Goal: Task Accomplishment & Management: Complete application form

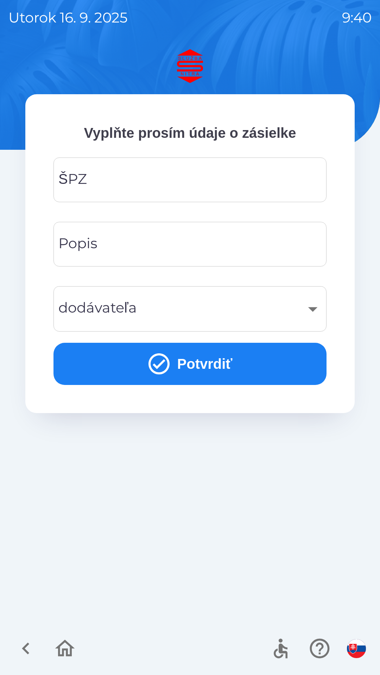
click at [149, 183] on input "ŠPZ" at bounding box center [190, 180] width 256 height 28
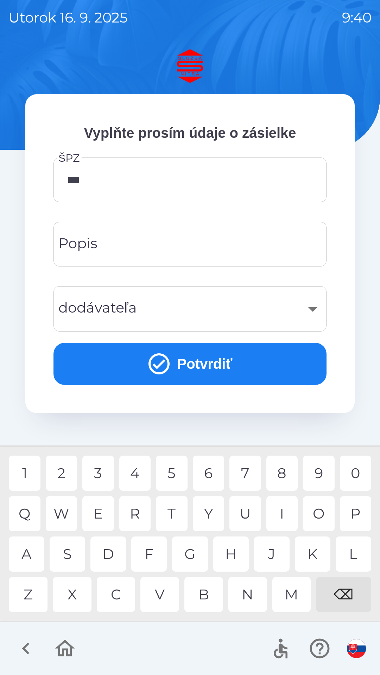
click at [244, 512] on div "U" at bounding box center [245, 513] width 32 height 35
click at [352, 475] on div "0" at bounding box center [356, 473] width 32 height 35
click at [208, 475] on div "6" at bounding box center [209, 473] width 32 height 35
type input "********"
click at [129, 244] on input "Popis" at bounding box center [190, 244] width 256 height 28
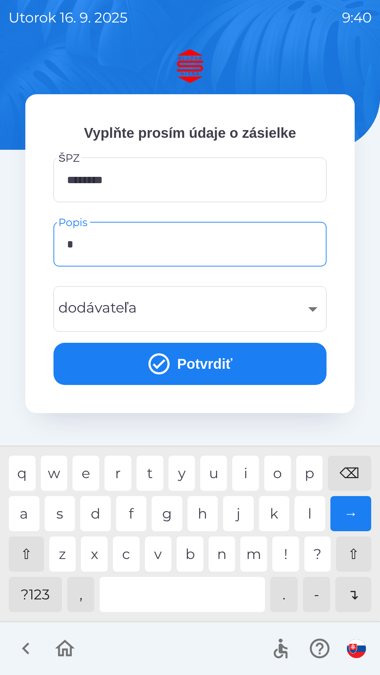
click at [305, 473] on div "p" at bounding box center [309, 473] width 27 height 35
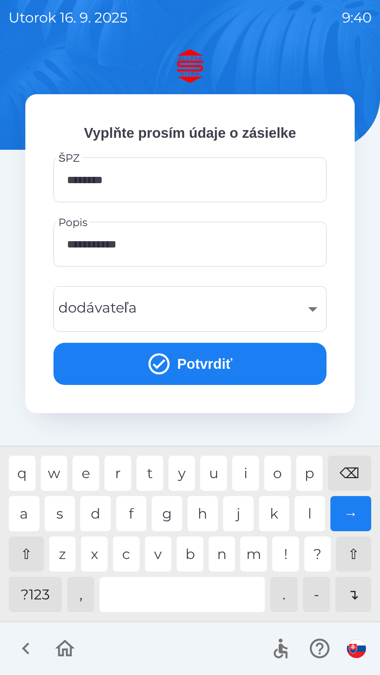
click at [232, 509] on div "j" at bounding box center [238, 513] width 31 height 35
click at [263, 514] on div "k" at bounding box center [274, 513] width 31 height 35
type input "**********"
click at [163, 308] on div "​" at bounding box center [190, 309] width 256 height 28
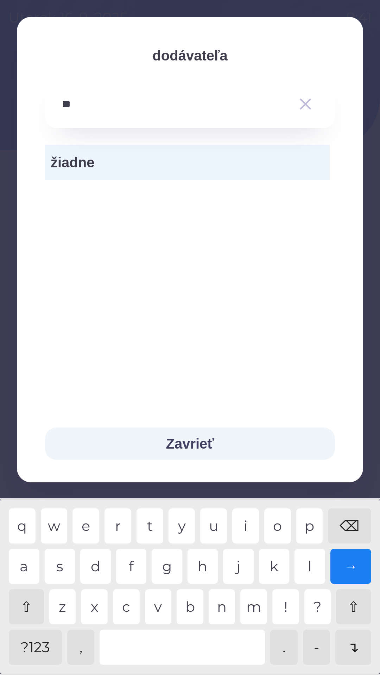
click at [27, 565] on div "a" at bounding box center [24, 566] width 31 height 35
type input "***"
click at [120, 161] on span "žiadne" at bounding box center [187, 162] width 273 height 21
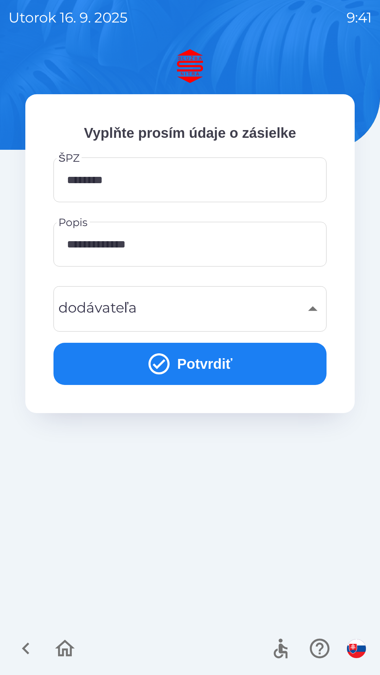
click at [211, 363] on button "Potvrdiť" at bounding box center [189, 364] width 273 height 42
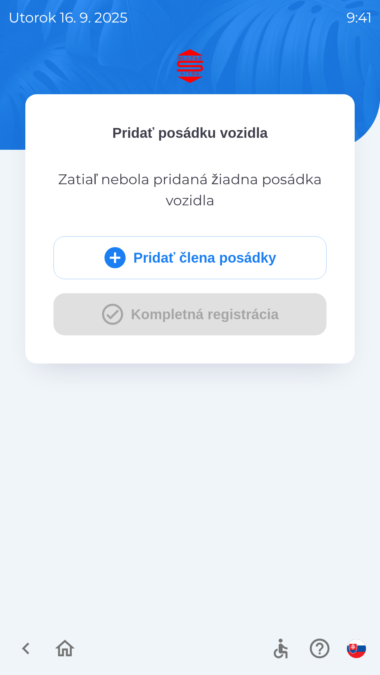
click at [165, 318] on div "Pridať člena posádky Kompletná registrácia" at bounding box center [189, 285] width 273 height 99
click at [191, 257] on button "Pridať člena posádky" at bounding box center [189, 257] width 273 height 43
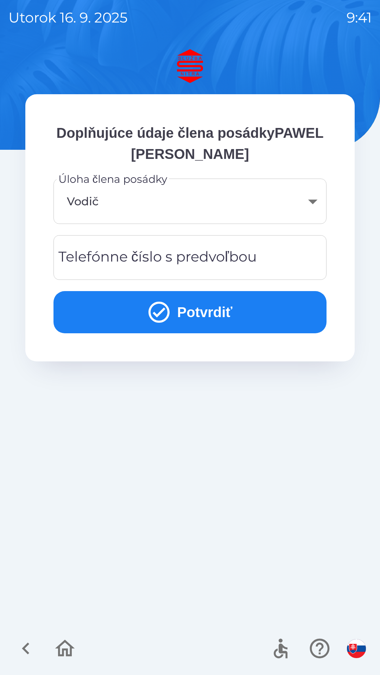
click at [179, 305] on button "Potvrdiť" at bounding box center [189, 312] width 273 height 42
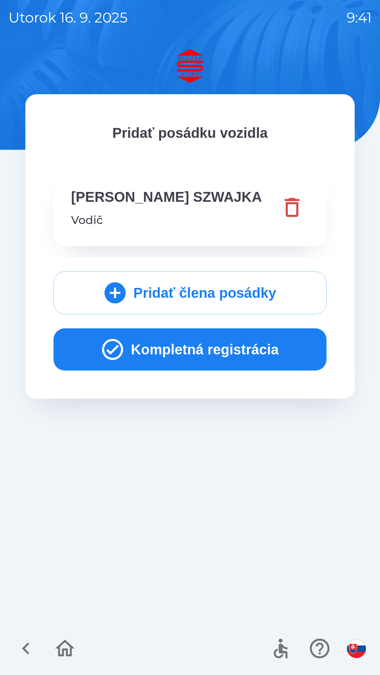
click at [168, 314] on button "Pridať člena posádky" at bounding box center [189, 292] width 273 height 43
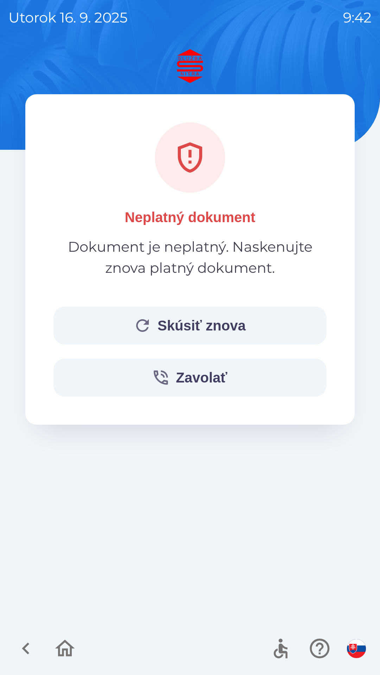
click at [154, 328] on button "Skúsiť znova" at bounding box center [189, 326] width 273 height 38
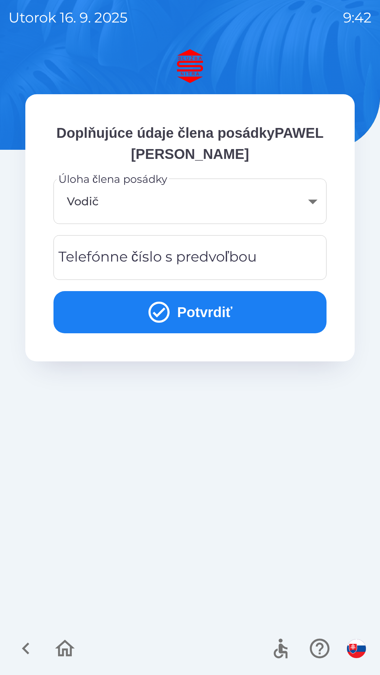
click at [175, 261] on div "Telefónne číslo s predvoľbou Telefónne číslo s predvoľbou" at bounding box center [189, 257] width 273 height 45
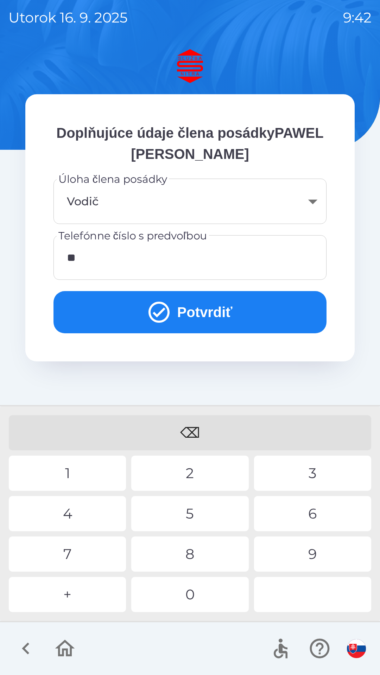
click at [82, 509] on div "4" at bounding box center [67, 513] width 117 height 35
click at [197, 562] on div "8" at bounding box center [189, 553] width 117 height 35
click at [194, 517] on div "5" at bounding box center [189, 513] width 117 height 35
click at [312, 558] on div "9" at bounding box center [312, 553] width 117 height 35
click at [87, 557] on div "7" at bounding box center [67, 553] width 117 height 35
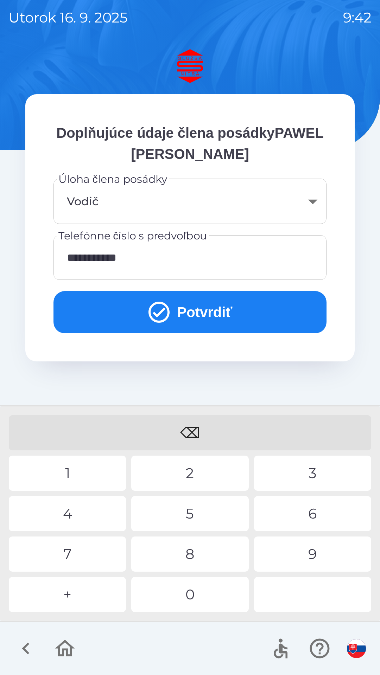
click at [311, 516] on div "6" at bounding box center [312, 513] width 117 height 35
type input "**********"
click at [187, 312] on button "Potvrdiť" at bounding box center [189, 312] width 273 height 42
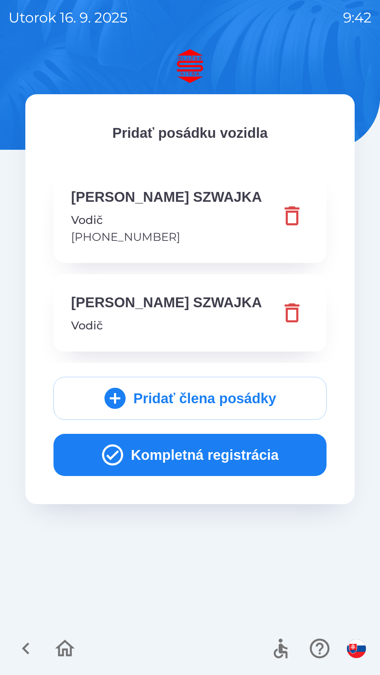
click at [187, 476] on button "Kompletná registrácia" at bounding box center [189, 455] width 273 height 42
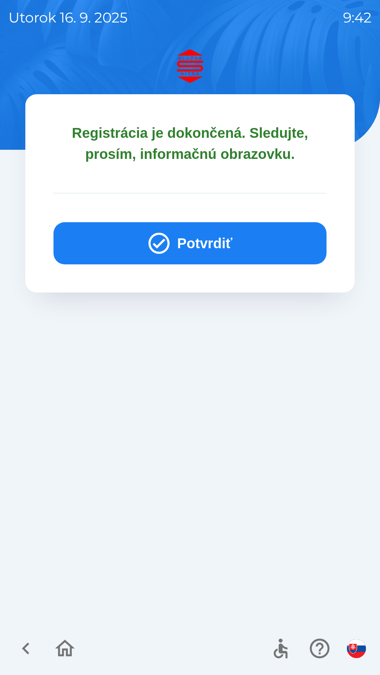
click at [176, 232] on button "Potvrdiť" at bounding box center [189, 243] width 273 height 42
